Goal: Task Accomplishment & Management: Use online tool/utility

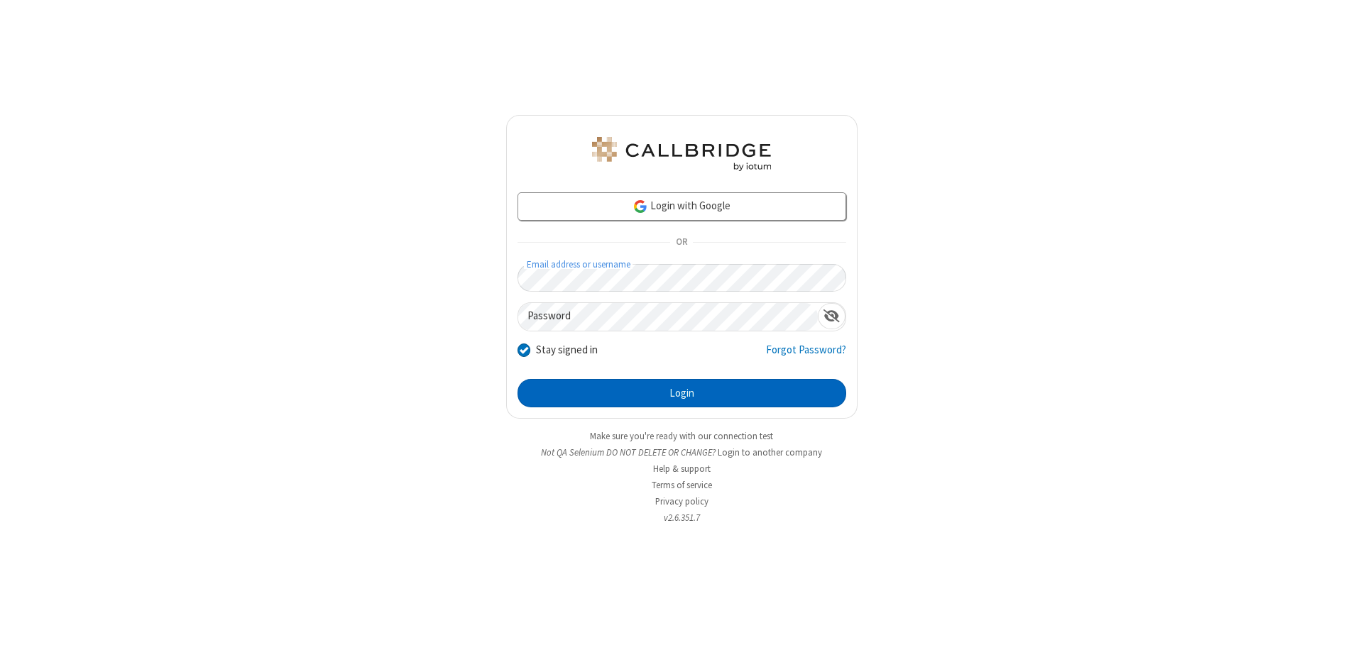
click at [681, 393] on button "Login" at bounding box center [681, 393] width 329 height 28
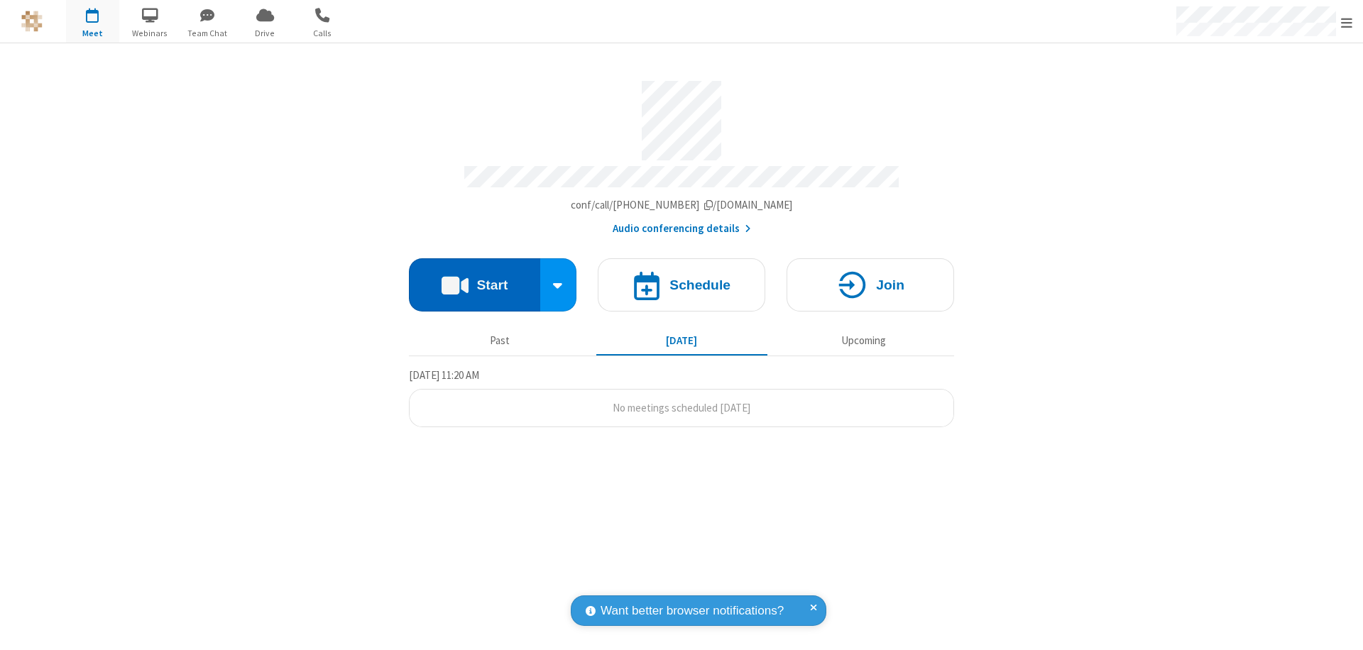
click at [474, 278] on button "Start" at bounding box center [474, 284] width 131 height 53
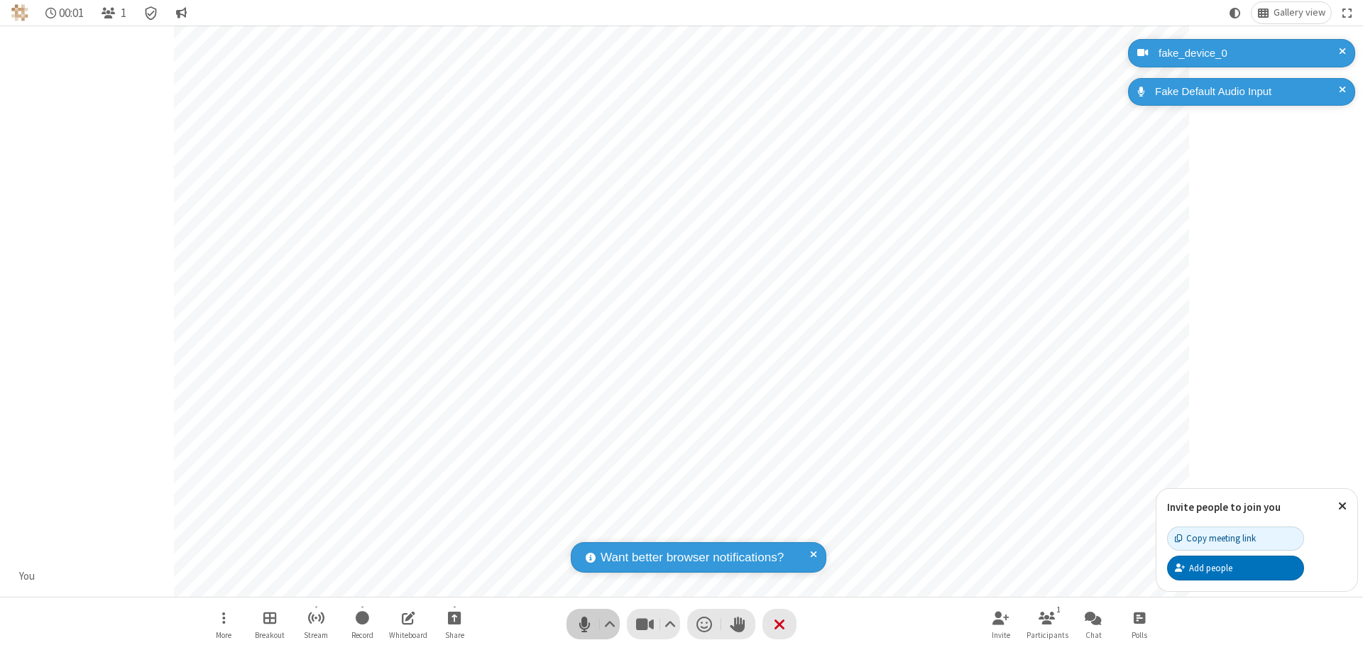
click at [584, 624] on span "Mute (⌘+Shift+A)" at bounding box center [584, 624] width 21 height 21
click at [584, 624] on span "Unmute (⌘+Shift+A)" at bounding box center [584, 624] width 21 height 21
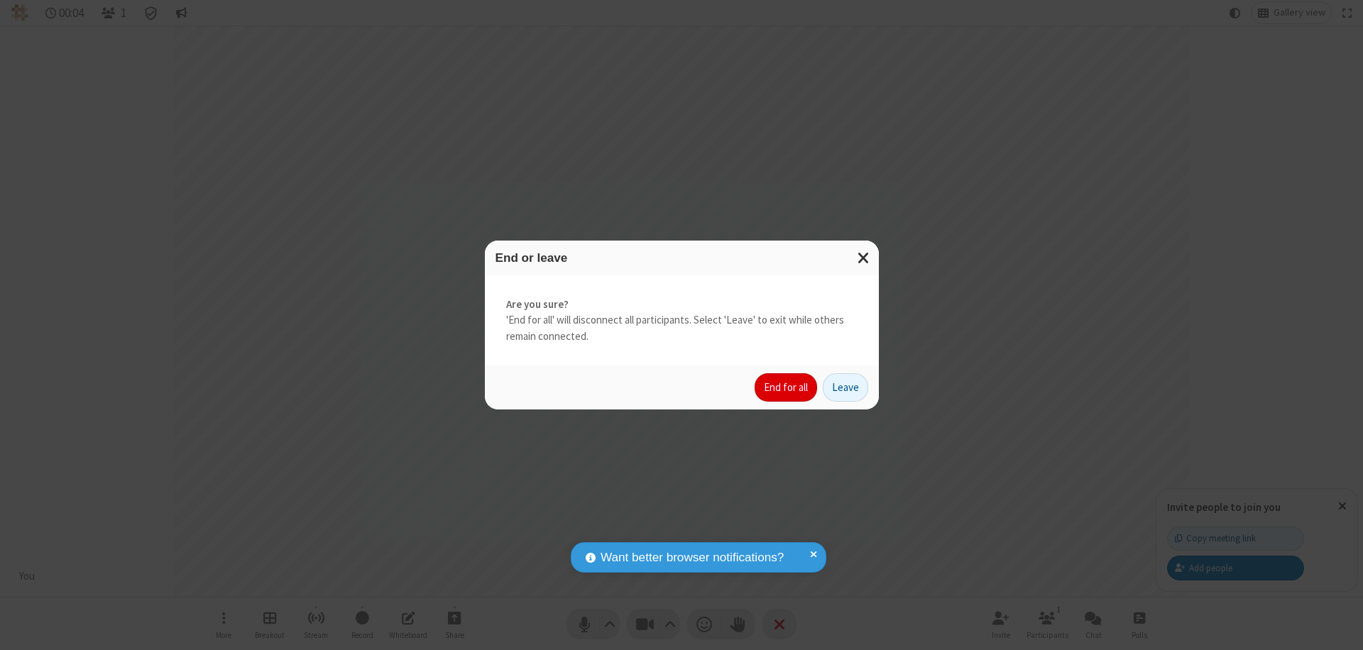
click at [787, 388] on button "End for all" at bounding box center [786, 387] width 62 height 28
